Goal: Task Accomplishment & Management: Complete application form

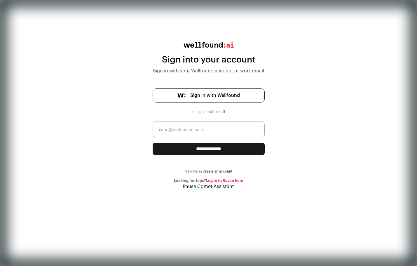
click at [214, 190] on button "Pause Comet Assistant" at bounding box center [208, 186] width 417 height 7
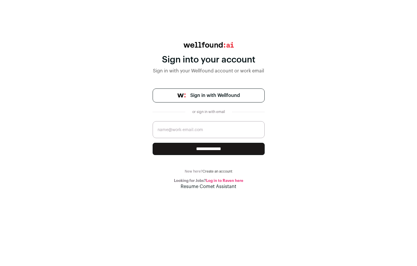
click at [214, 101] on link "Sign in with Wellfound" at bounding box center [209, 96] width 112 height 14
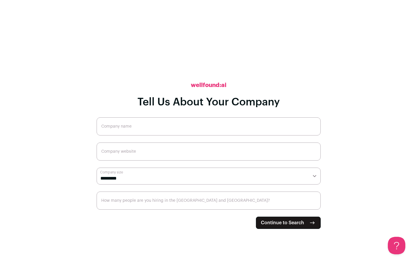
drag, startPoint x: 183, startPoint y: 89, endPoint x: 185, endPoint y: 85, distance: 4.2
